Goal: Go to known website: Access a specific website the user already knows

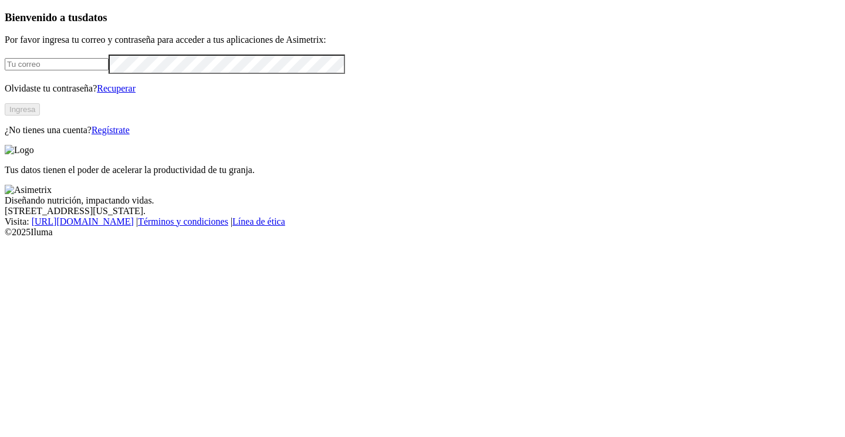
type input "[PERSON_NAME][EMAIL_ADDRESS][DOMAIN_NAME]"
click at [40, 116] on button "Ingresa" at bounding box center [22, 109] width 35 height 12
